Goal: Information Seeking & Learning: Learn about a topic

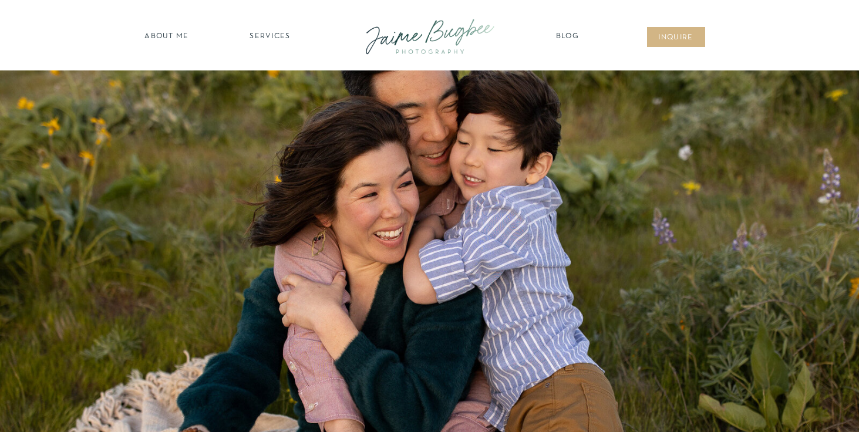
click at [167, 38] on nav "about ME" at bounding box center [166, 37] width 51 height 12
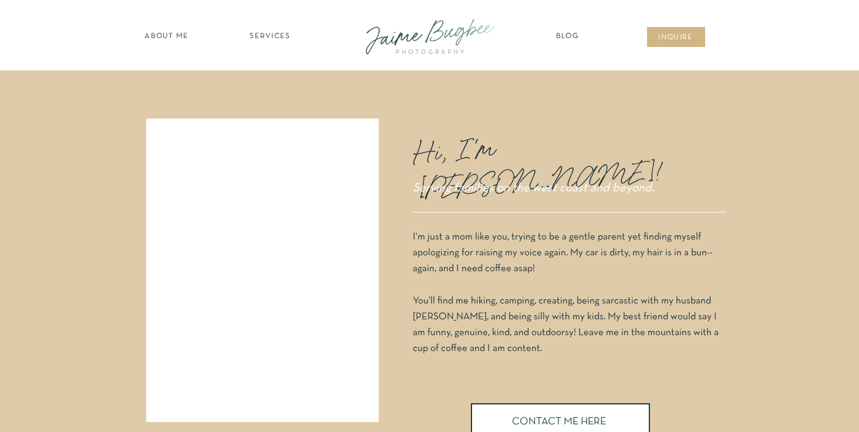
click at [278, 37] on nav "SERVICES" at bounding box center [270, 37] width 66 height 12
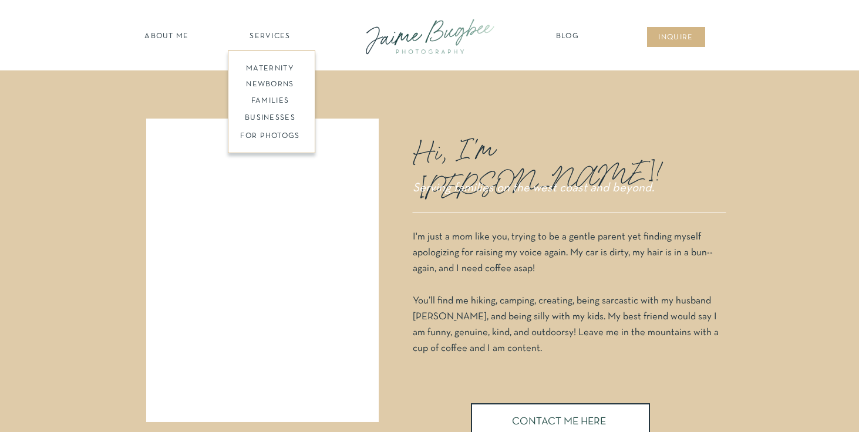
click at [272, 100] on nav "families" at bounding box center [270, 101] width 90 height 11
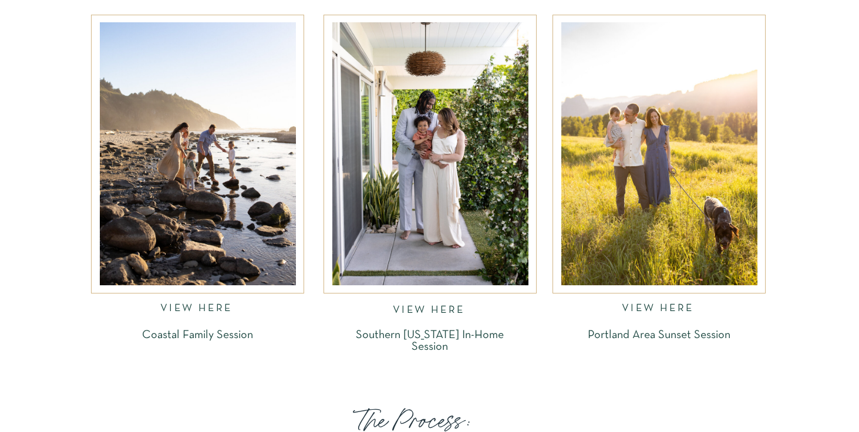
scroll to position [1865, 0]
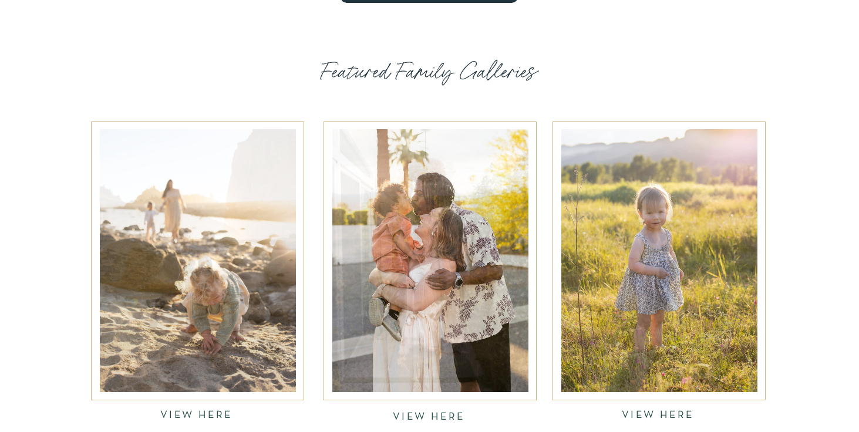
click at [220, 173] on div at bounding box center [198, 260] width 196 height 263
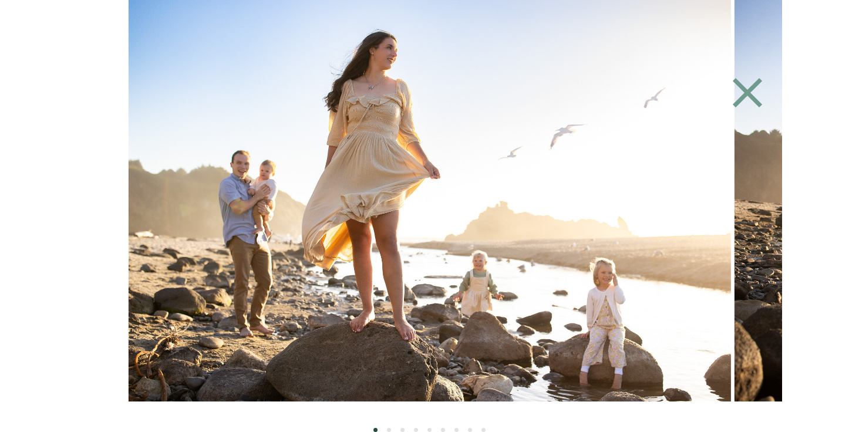
scroll to position [2051, 0]
click at [388, 429] on li "Page dot 2" at bounding box center [389, 430] width 4 height 4
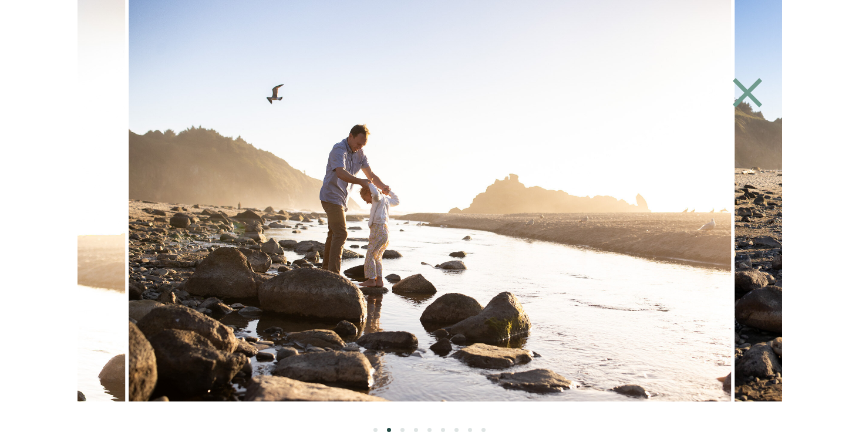
click at [400, 426] on ol at bounding box center [429, 417] width 705 height 31
click at [414, 426] on ol at bounding box center [429, 417] width 705 height 31
click at [415, 429] on li "Page dot 4" at bounding box center [416, 430] width 4 height 4
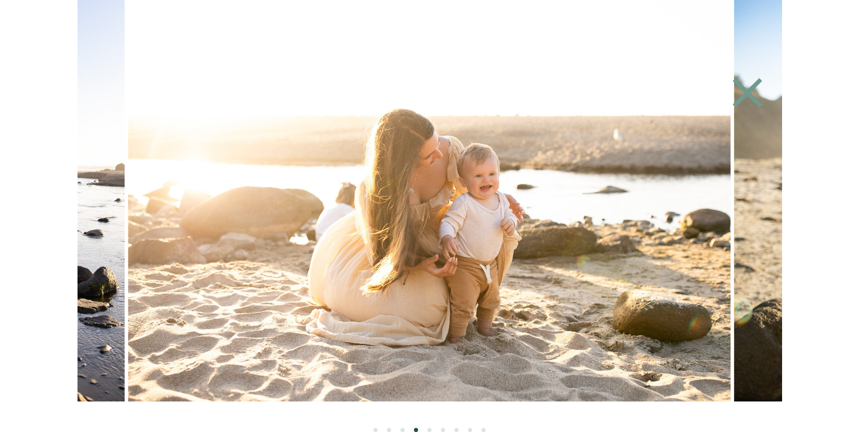
click at [443, 428] on li "Page dot 6" at bounding box center [443, 430] width 4 height 4
